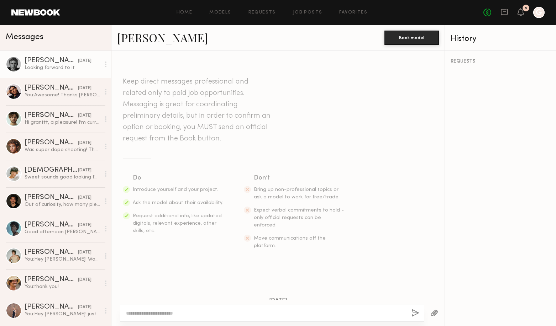
scroll to position [336, 0]
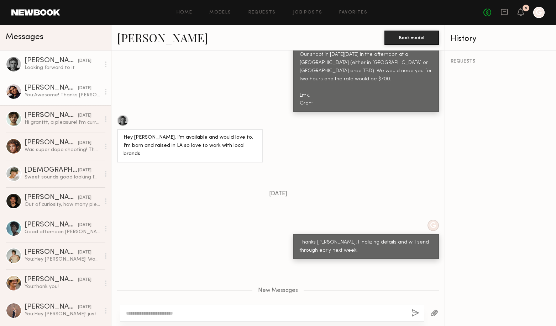
click at [84, 100] on link "[PERSON_NAME] [DATE] You: Awesome! Thanks [PERSON_NAME]. Finalizing a location …" at bounding box center [55, 91] width 111 height 27
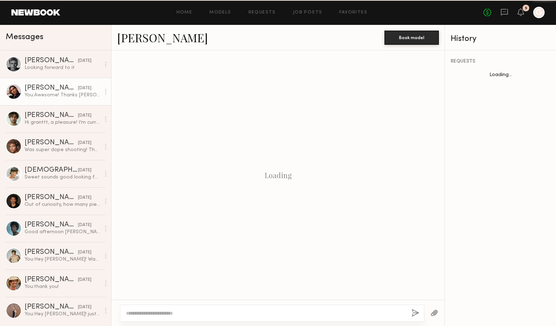
scroll to position [264, 0]
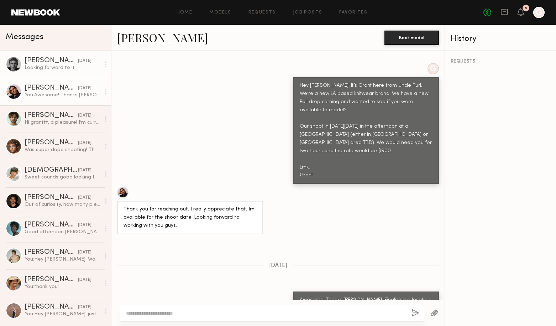
click at [78, 67] on div "Looking forward to it" at bounding box center [63, 67] width 76 height 7
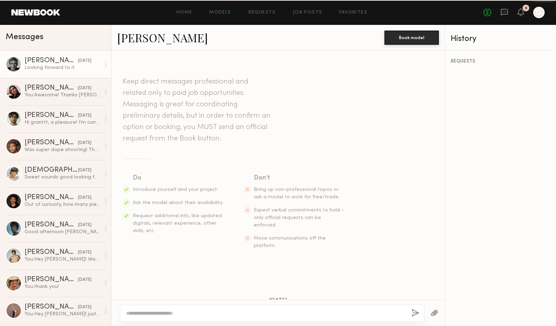
scroll to position [282, 0]
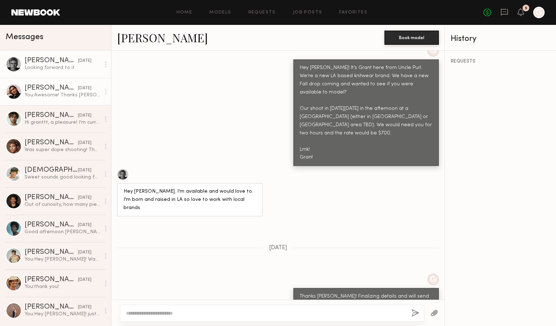
click at [81, 88] on div "[DATE]" at bounding box center [85, 88] width 14 height 7
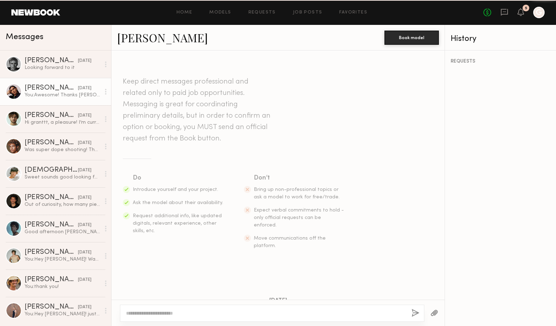
scroll to position [264, 0]
